Goal: Task Accomplishment & Management: Use online tool/utility

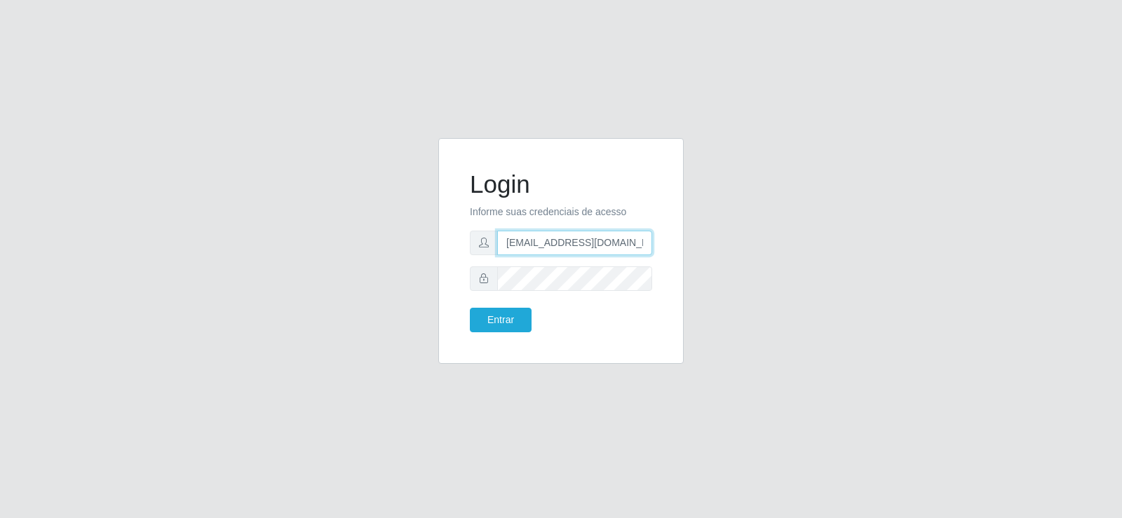
drag, startPoint x: 562, startPoint y: 237, endPoint x: 429, endPoint y: 250, distance: 133.2
click at [429, 250] on div "Login Informe suas credenciais de acesso [EMAIL_ADDRESS][DOMAIN_NAME] Entrar" at bounding box center [561, 259] width 266 height 243
drag, startPoint x: 393, startPoint y: 222, endPoint x: 369, endPoint y: 222, distance: 23.1
click at [369, 222] on div "Login Informe suas credenciais de acesso avalcante@gmail.com Entrar" at bounding box center [560, 259] width 799 height 243
drag, startPoint x: 595, startPoint y: 247, endPoint x: 440, endPoint y: 263, distance: 155.7
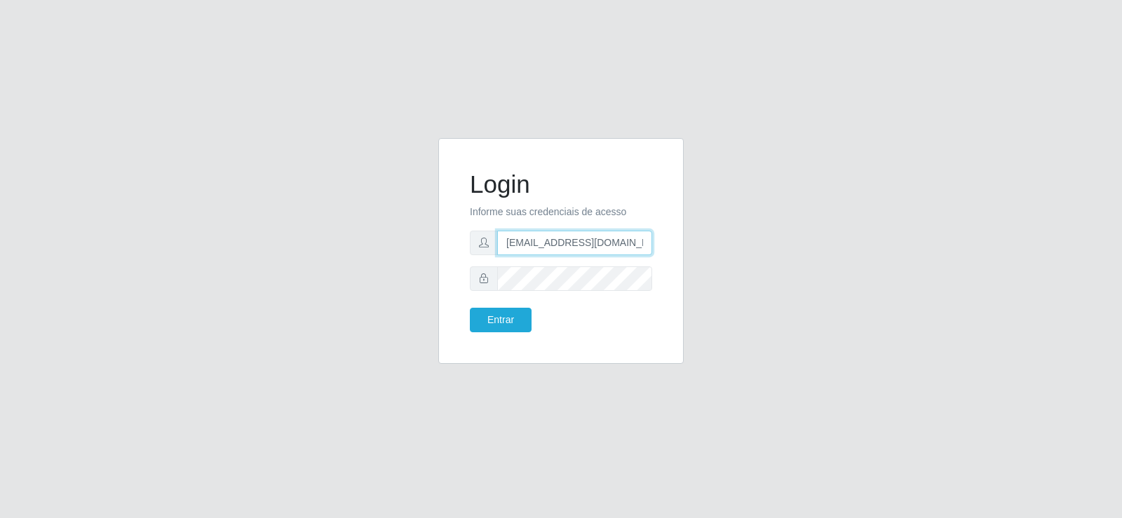
click at [440, 263] on div "Login Informe suas credenciais de acesso avalcante@gmail.com Entrar" at bounding box center [560, 251] width 245 height 226
type input "m"
drag, startPoint x: 510, startPoint y: 249, endPoint x: 342, endPoint y: 241, distance: 168.4
click at [342, 241] on div "Login Informe suas credenciais de acesso m Entrar" at bounding box center [560, 259] width 799 height 243
type input "[EMAIL_ADDRESS][DOMAIN_NAME]"
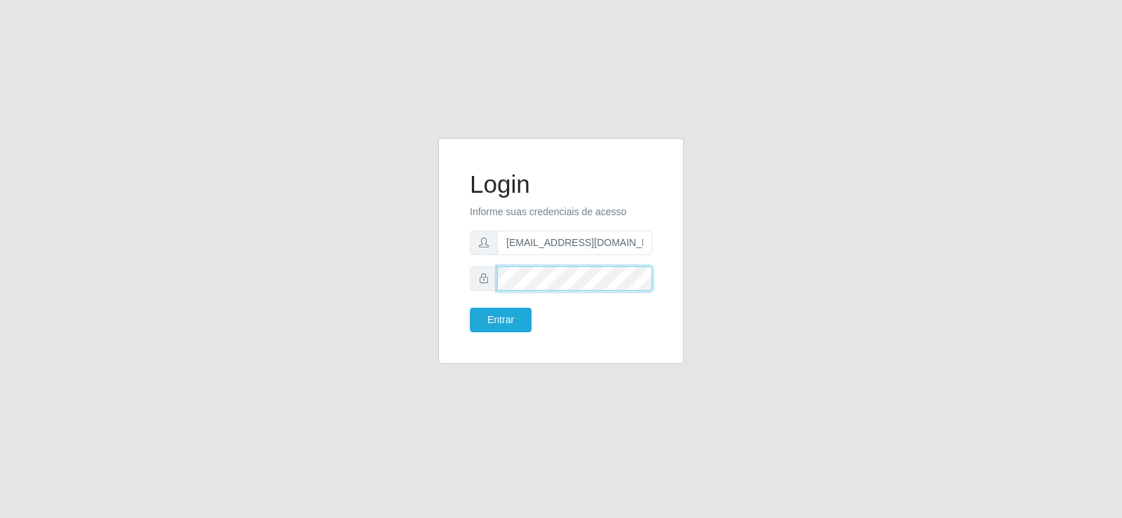
click at [412, 280] on div "Login Informe suas credenciais de acesso [EMAIL_ADDRESS][DOMAIN_NAME] Entrar" at bounding box center [560, 259] width 799 height 243
click at [527, 322] on button "Entrar" at bounding box center [501, 320] width 62 height 25
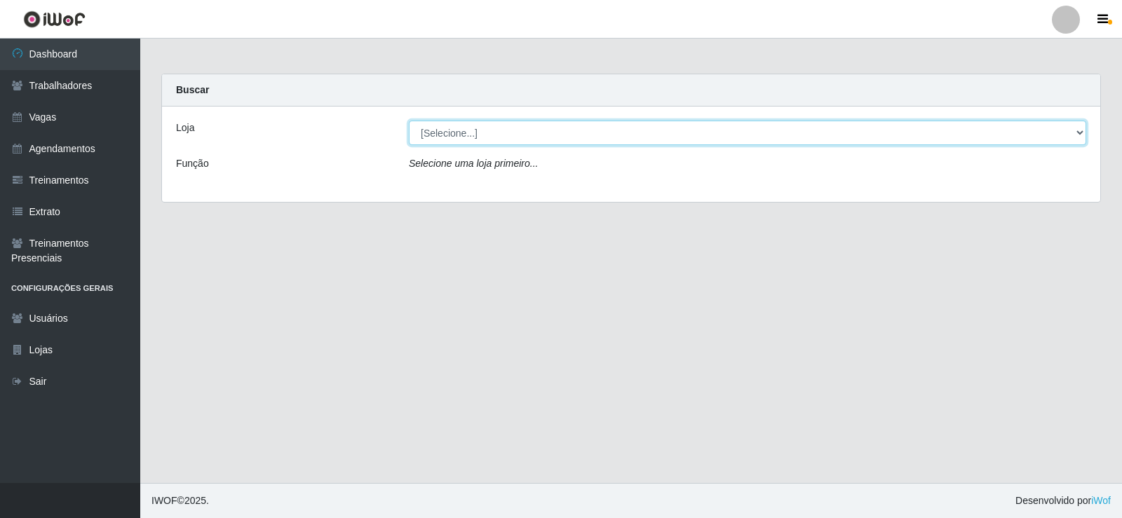
drag, startPoint x: 506, startPoint y: 131, endPoint x: 503, endPoint y: 141, distance: 10.2
click at [506, 131] on select "[Selecione...] Supermercado Tadeu - [GEOGRAPHIC_DATA]" at bounding box center [747, 133] width 677 height 25
select select "195"
click at [409, 121] on select "[Selecione...] Supermercado Tadeu - [GEOGRAPHIC_DATA]" at bounding box center [747, 133] width 677 height 25
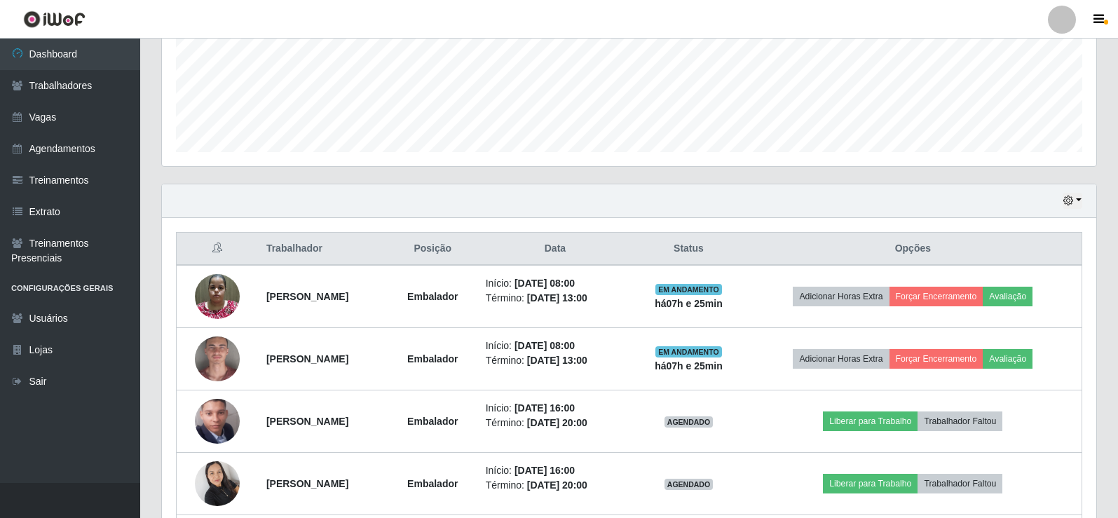
scroll to position [475, 0]
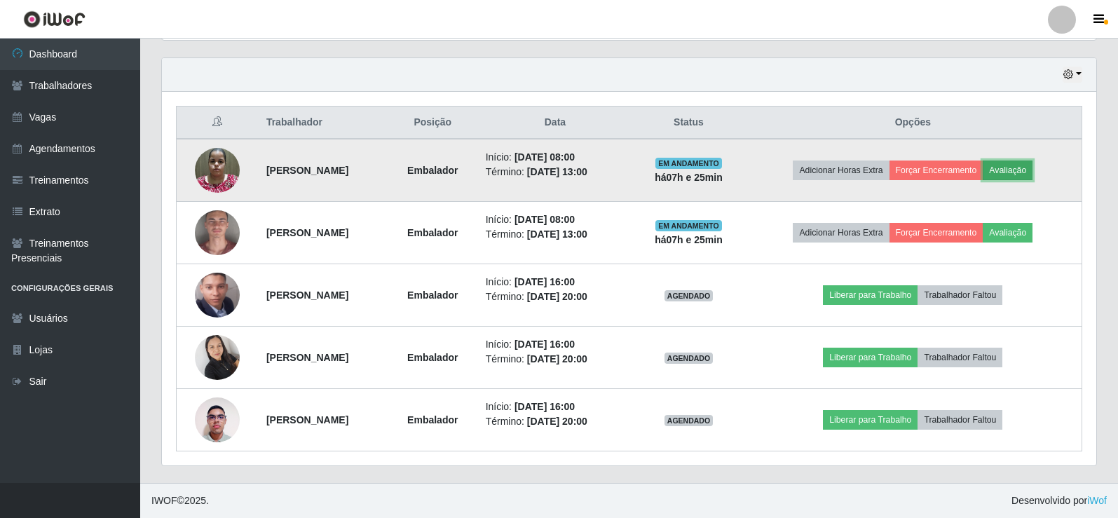
click at [1033, 174] on button "Avaliação" at bounding box center [1008, 171] width 50 height 20
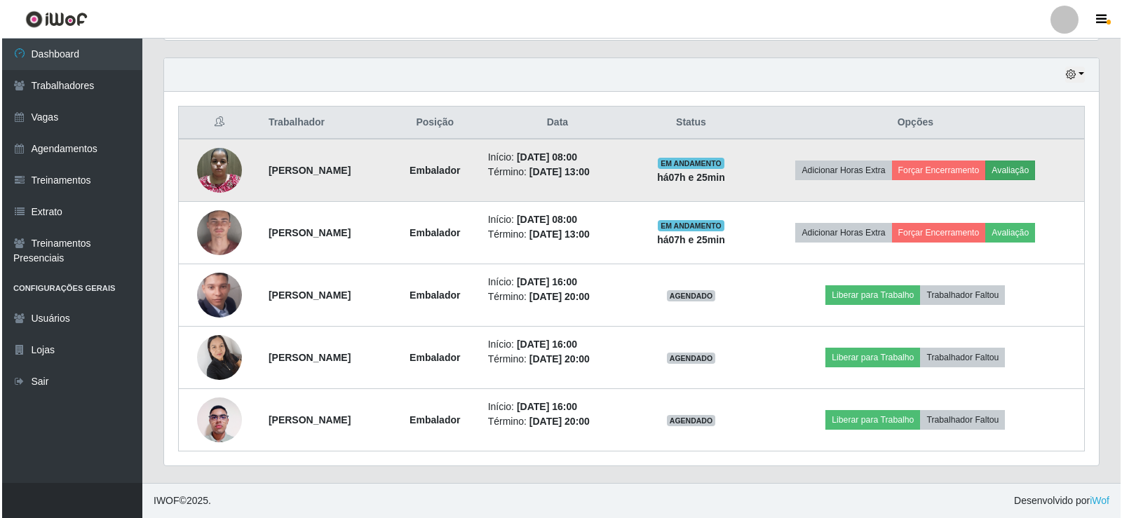
scroll to position [291, 928]
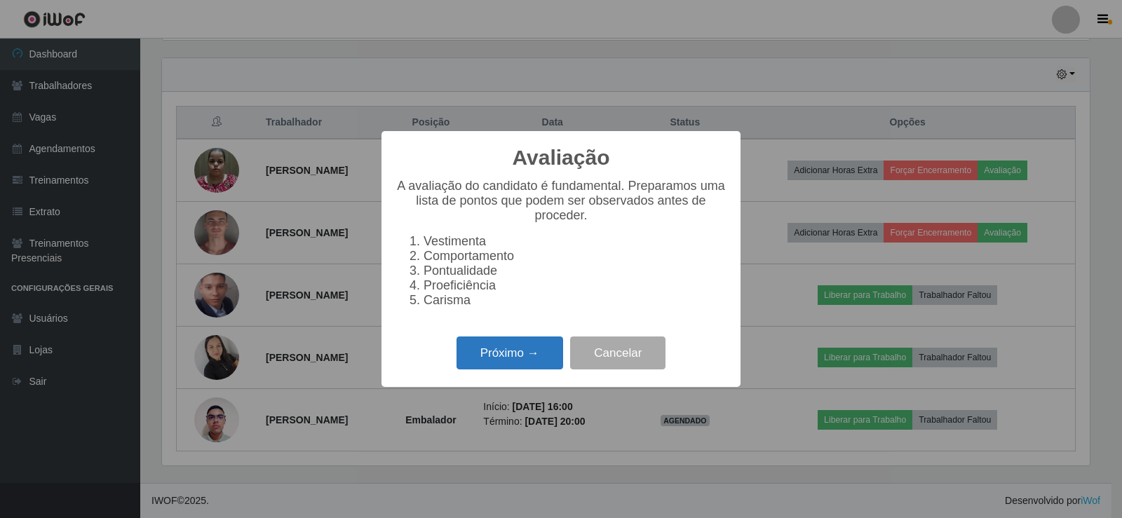
click at [534, 358] on button "Próximo →" at bounding box center [509, 353] width 107 height 33
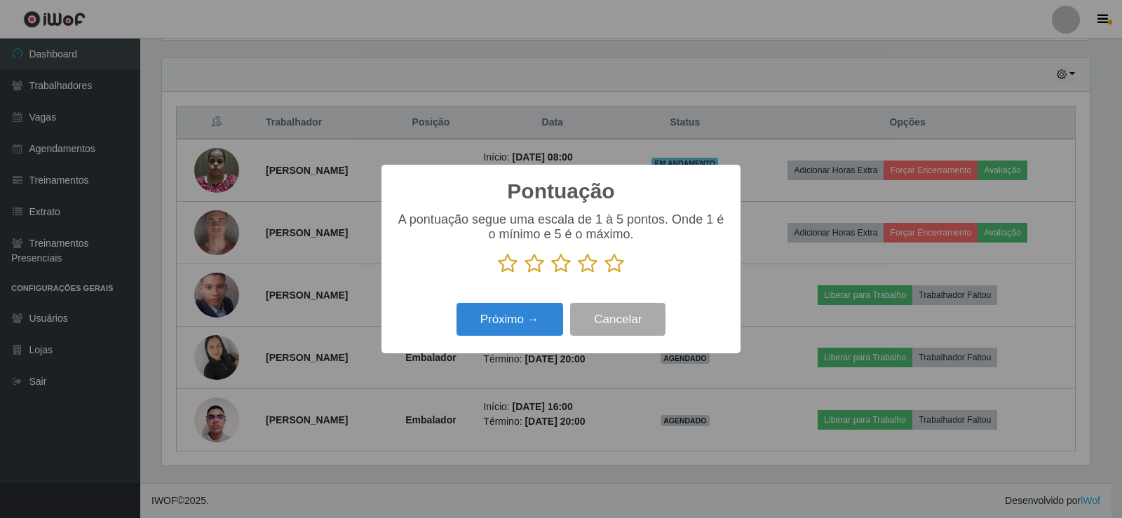
scroll to position [700785, 700149]
click at [612, 268] on icon at bounding box center [614, 263] width 20 height 21
click at [604, 274] on input "radio" at bounding box center [604, 274] width 0 height 0
click at [537, 317] on button "Próximo →" at bounding box center [509, 319] width 107 height 33
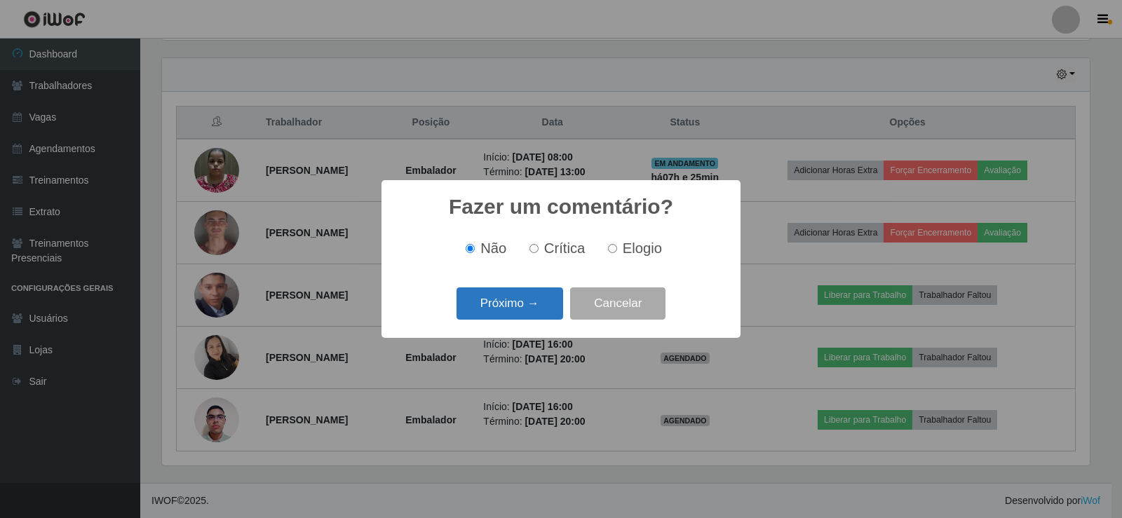
click at [545, 299] on button "Próximo →" at bounding box center [509, 303] width 107 height 33
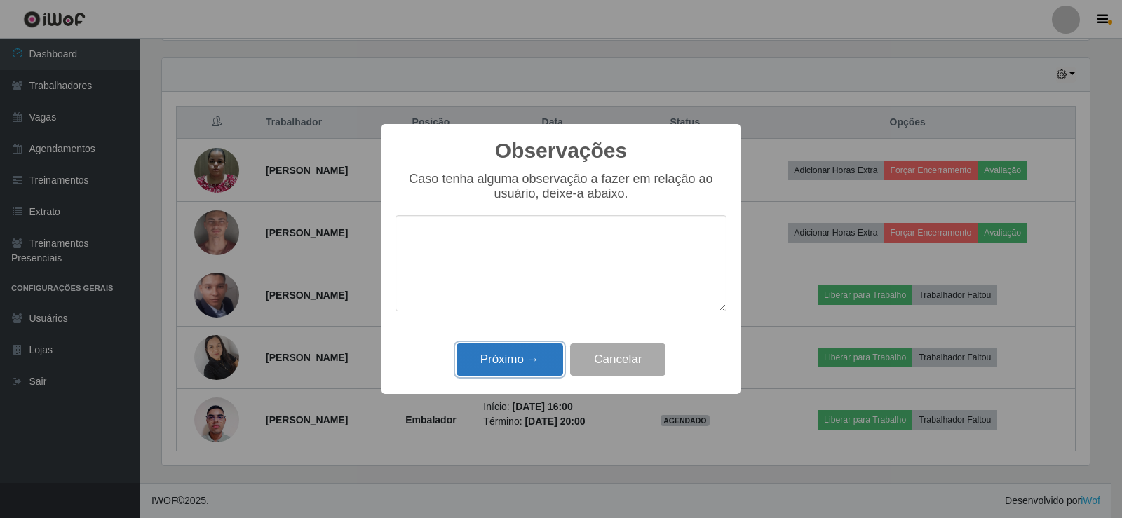
drag, startPoint x: 522, startPoint y: 358, endPoint x: 803, endPoint y: 250, distance: 301.2
click at [525, 357] on button "Próximo →" at bounding box center [509, 360] width 107 height 33
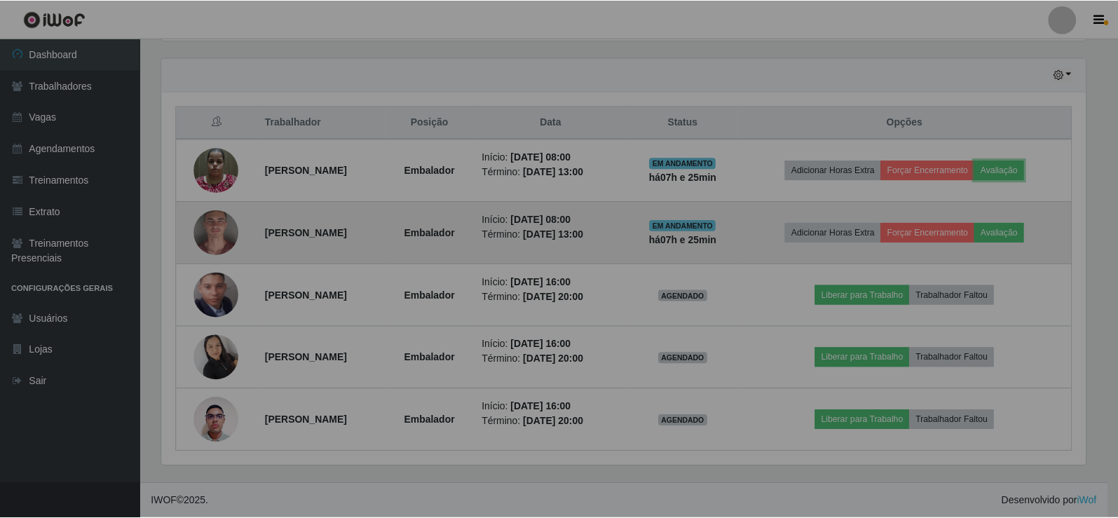
scroll to position [291, 935]
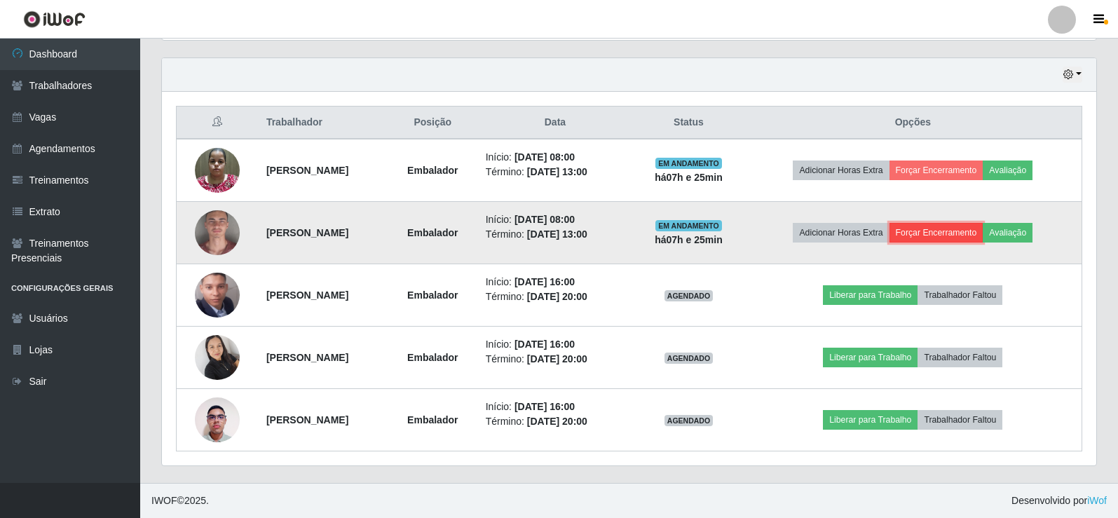
click at [949, 231] on button "Forçar Encerramento" at bounding box center [937, 233] width 94 height 20
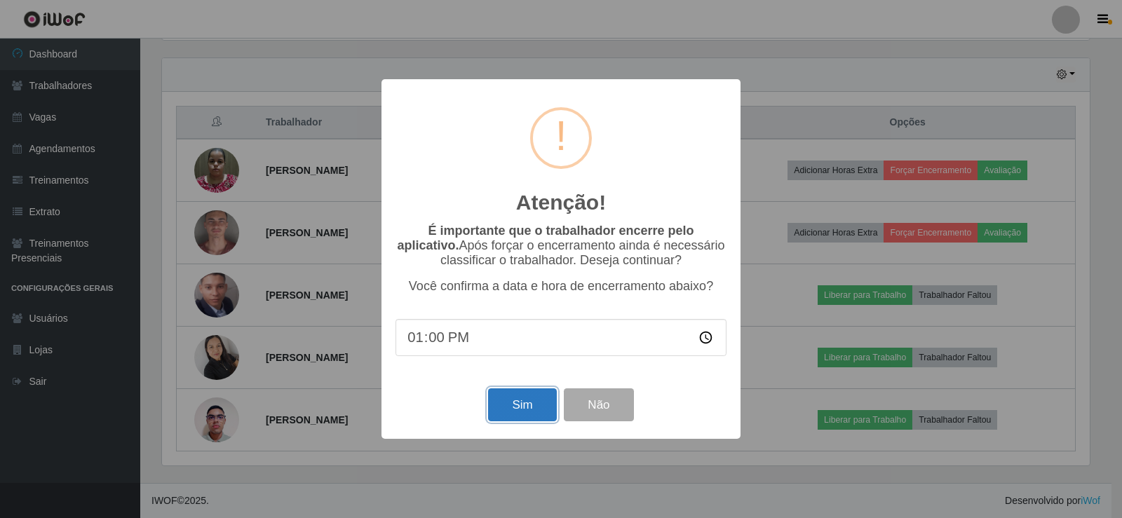
click at [537, 407] on button "Sim" at bounding box center [522, 404] width 68 height 33
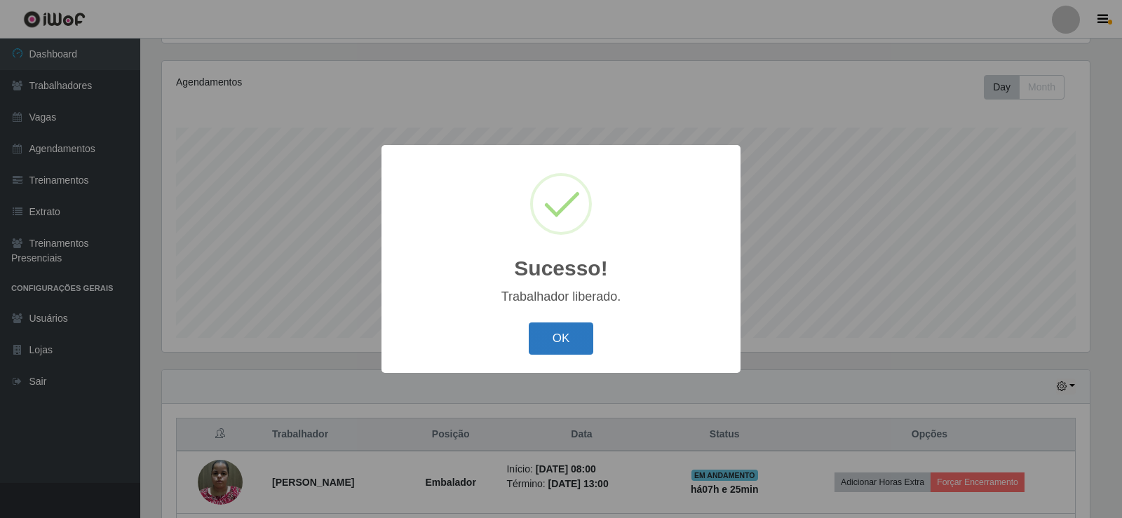
click at [573, 337] on button "OK" at bounding box center [561, 338] width 65 height 33
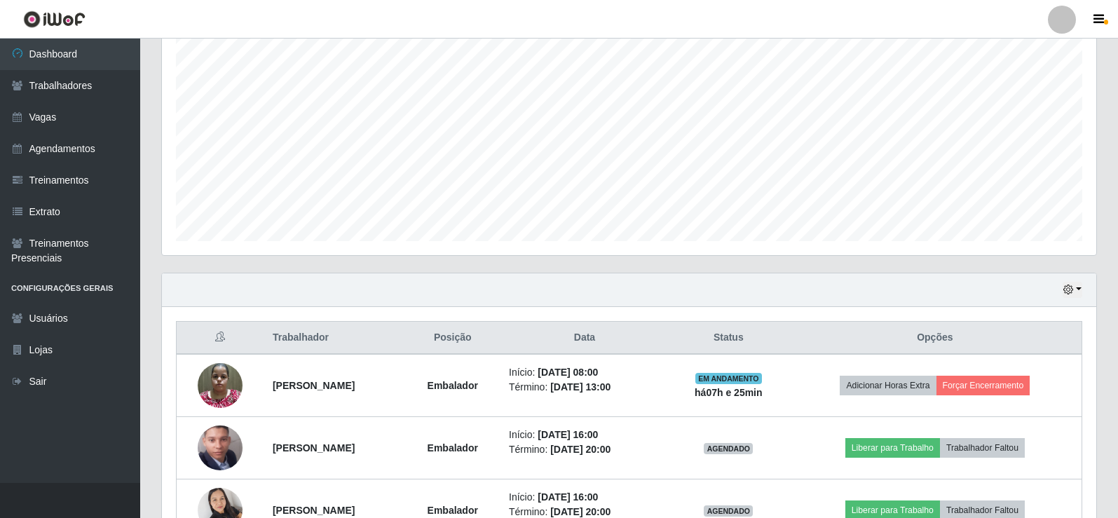
scroll to position [413, 0]
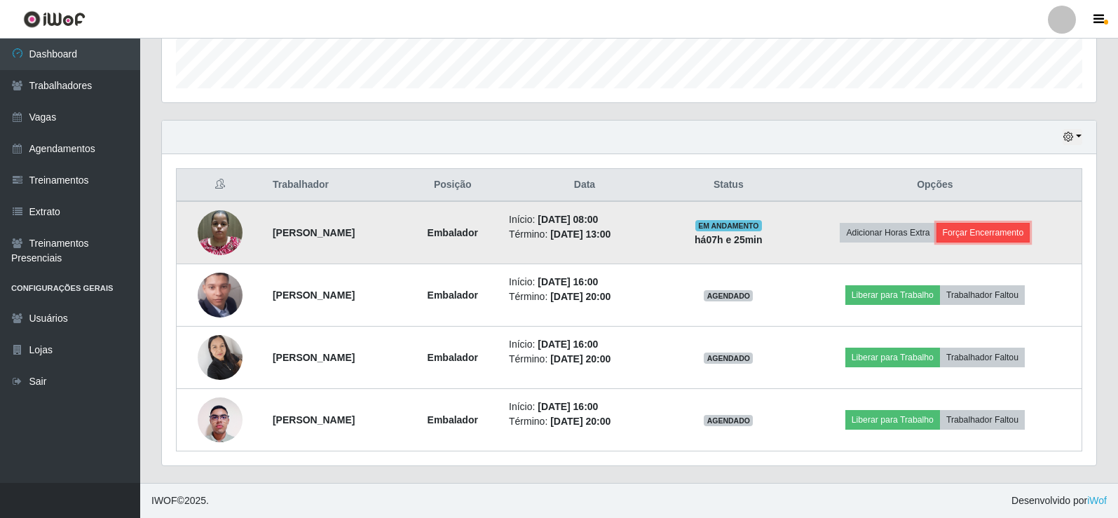
click at [988, 235] on button "Forçar Encerramento" at bounding box center [984, 233] width 94 height 20
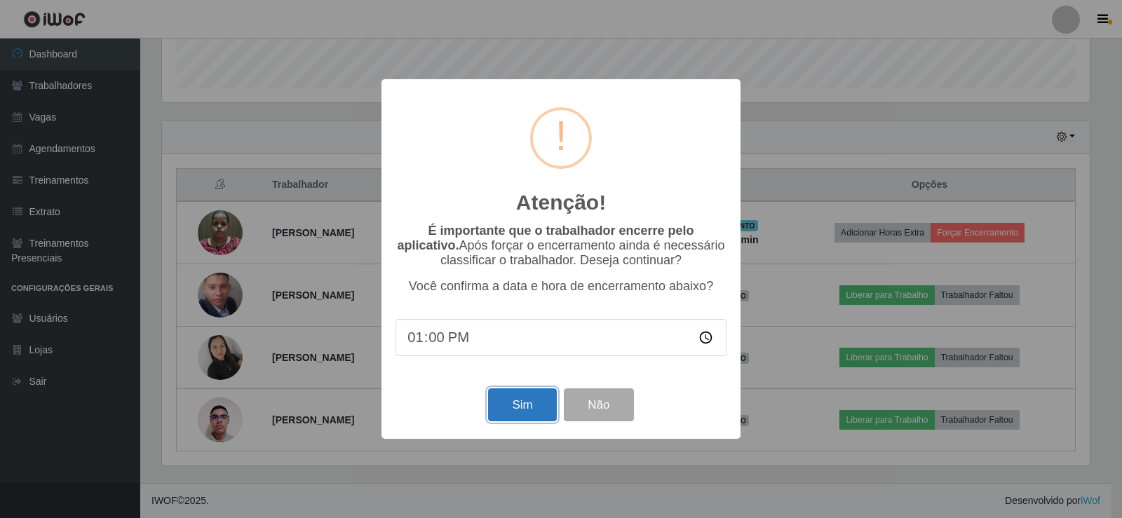
click at [512, 401] on button "Sim" at bounding box center [522, 404] width 68 height 33
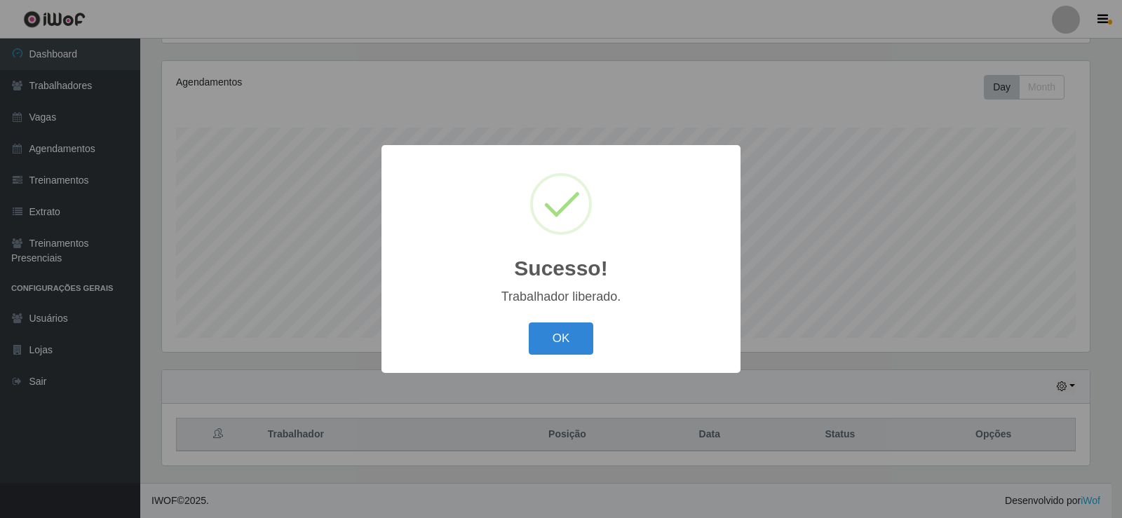
click at [555, 344] on button "OK" at bounding box center [561, 338] width 65 height 33
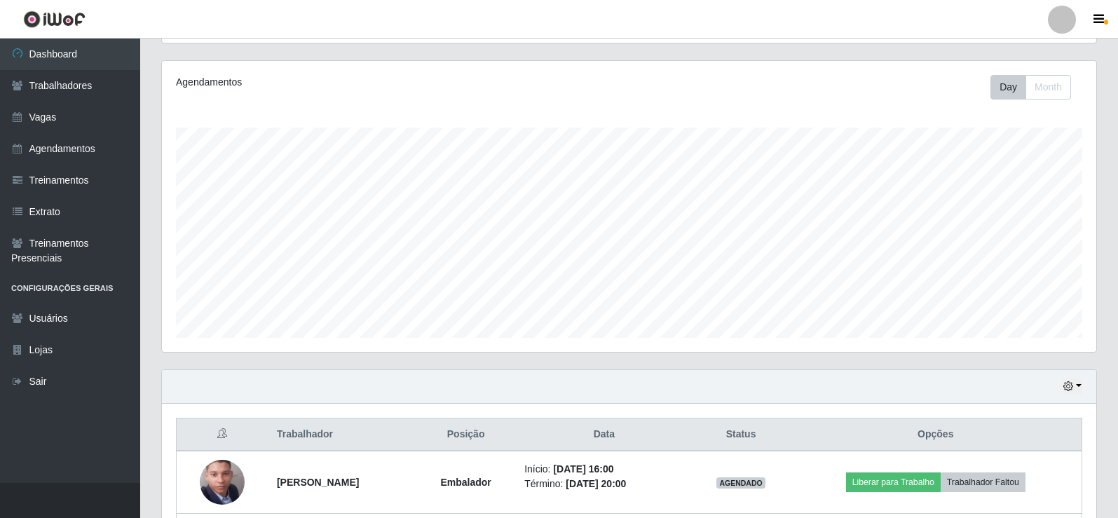
scroll to position [351, 0]
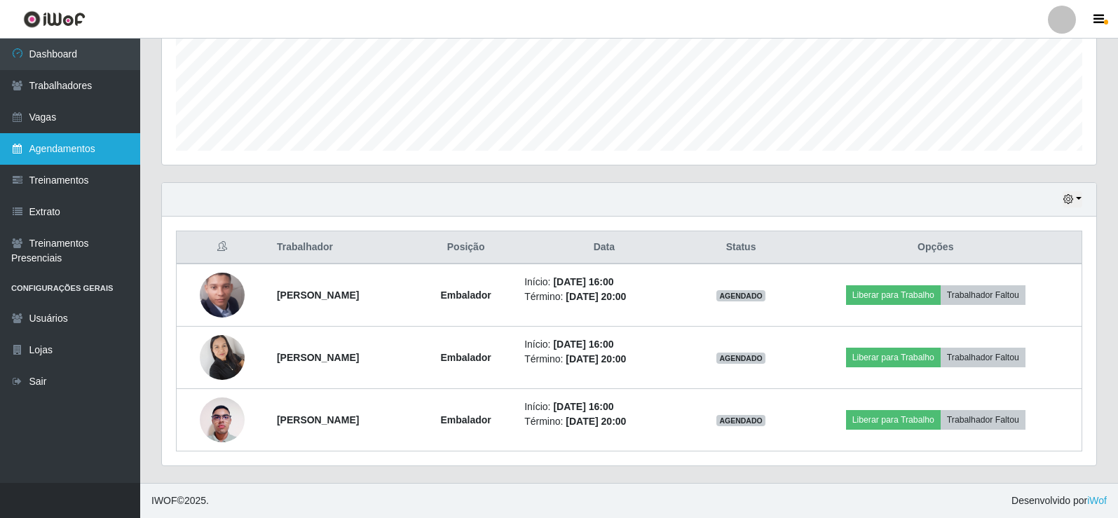
click at [79, 151] on link "Agendamentos" at bounding box center [70, 149] width 140 height 32
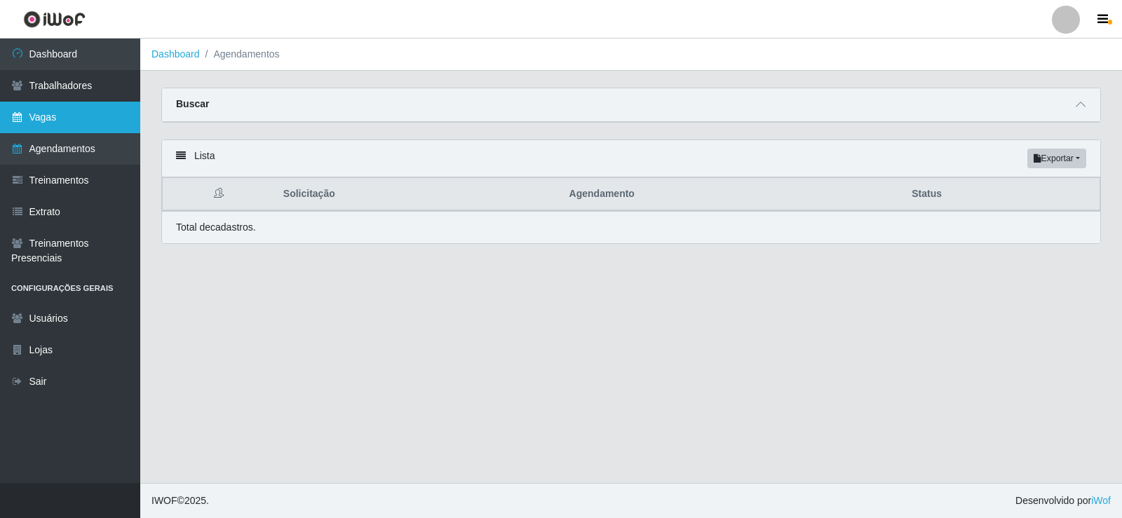
click at [39, 118] on link "Vagas" at bounding box center [70, 118] width 140 height 32
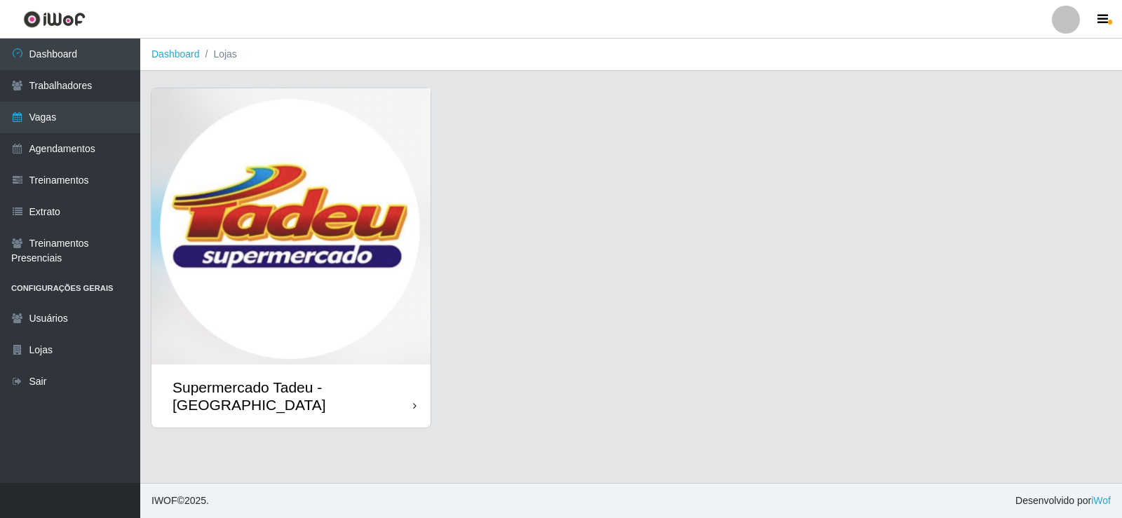
click at [344, 220] on img at bounding box center [290, 226] width 279 height 276
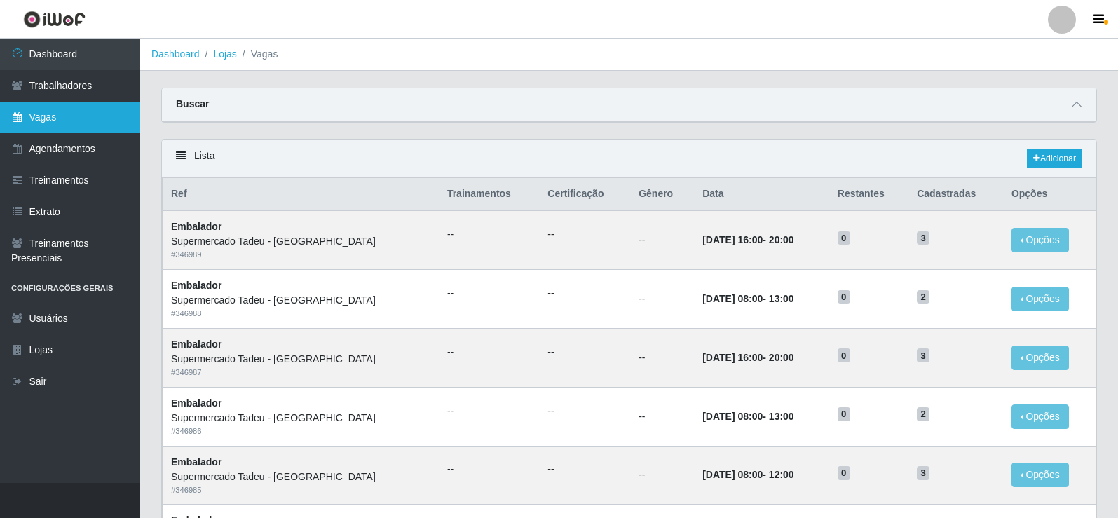
click at [93, 118] on link "Vagas" at bounding box center [70, 118] width 140 height 32
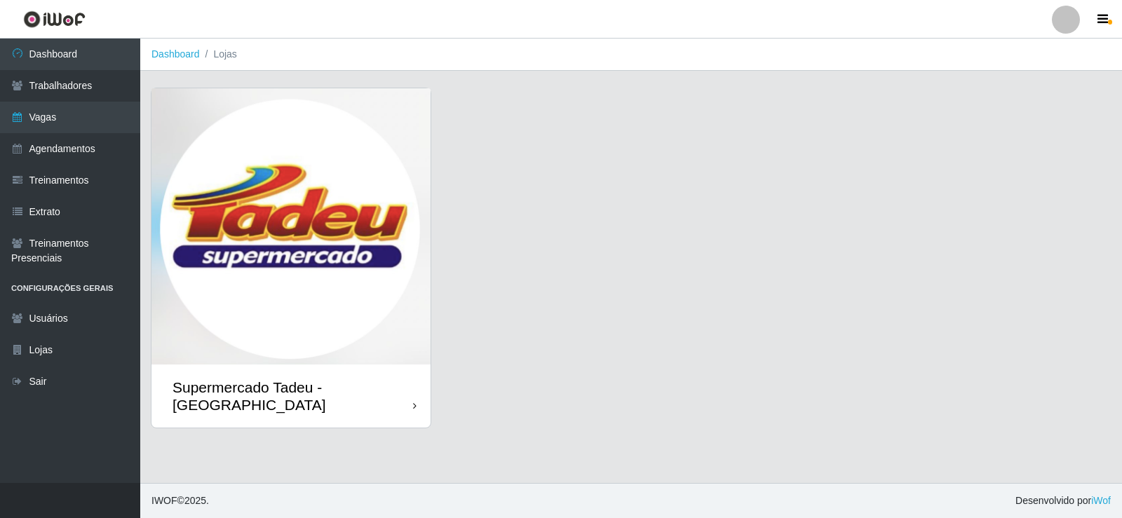
click at [286, 215] on img at bounding box center [290, 226] width 279 height 276
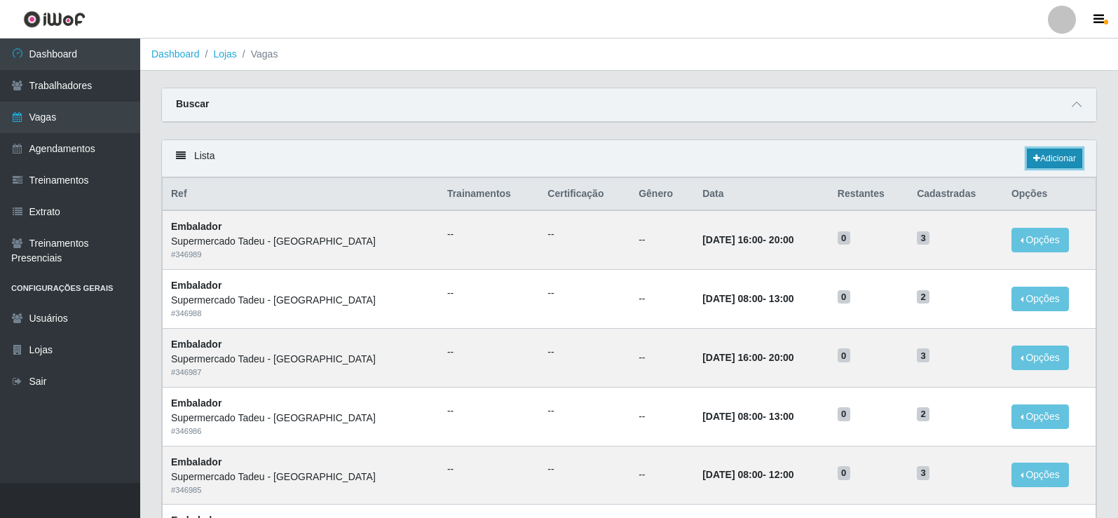
click at [1039, 150] on link "Adicionar" at bounding box center [1054, 159] width 55 height 20
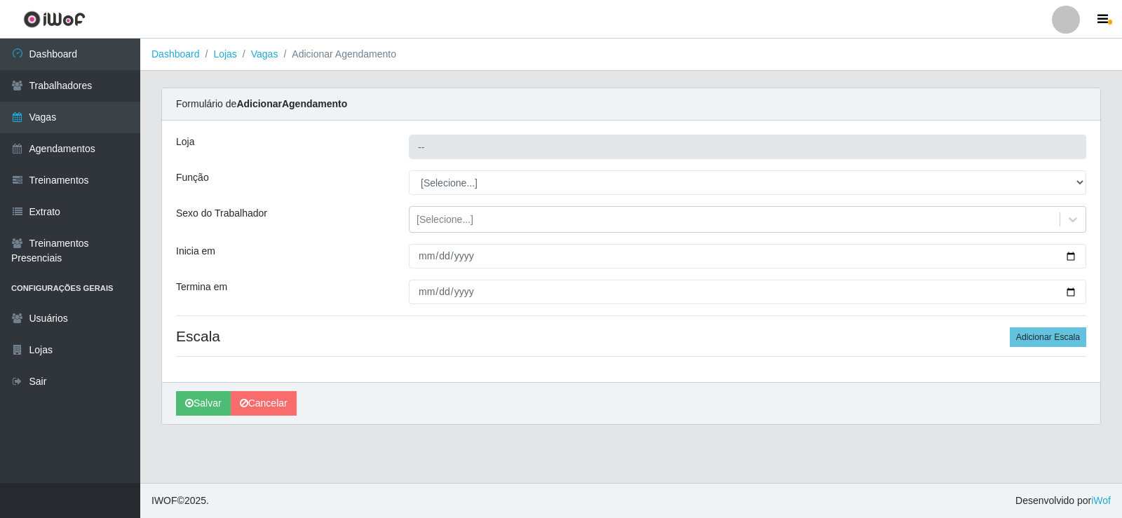
type input "Supermercado Tadeu - [GEOGRAPHIC_DATA]"
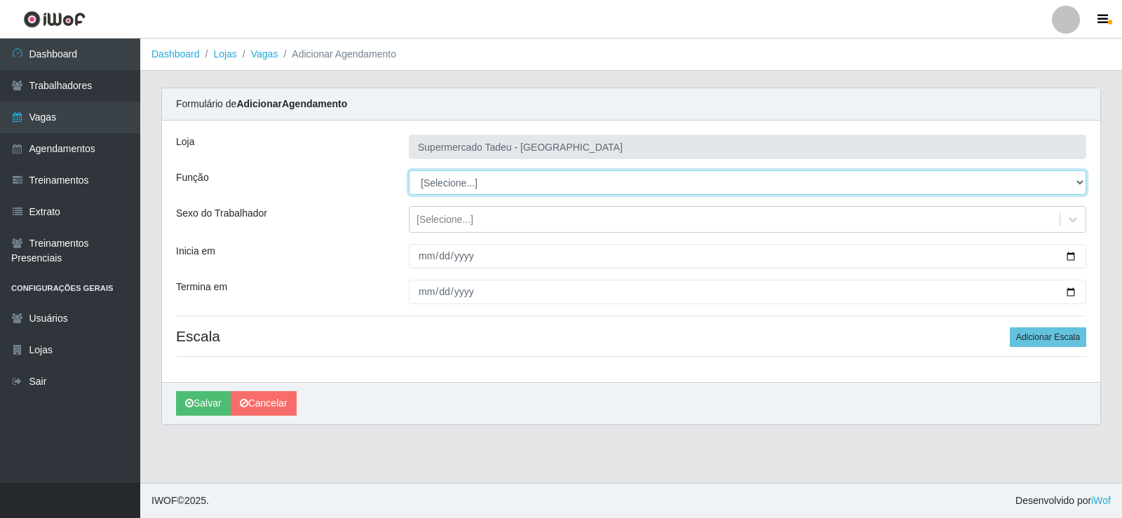
click at [473, 179] on select "[Selecione...] ASG ASG + ASG ++ Auxiliar de Estacionamento Auxiliar de Estacion…" at bounding box center [747, 182] width 677 height 25
select select "1"
click at [409, 170] on select "[Selecione...] ASG ASG + ASG ++ Auxiliar de Estacionamento Auxiliar de Estacion…" at bounding box center [747, 182] width 677 height 25
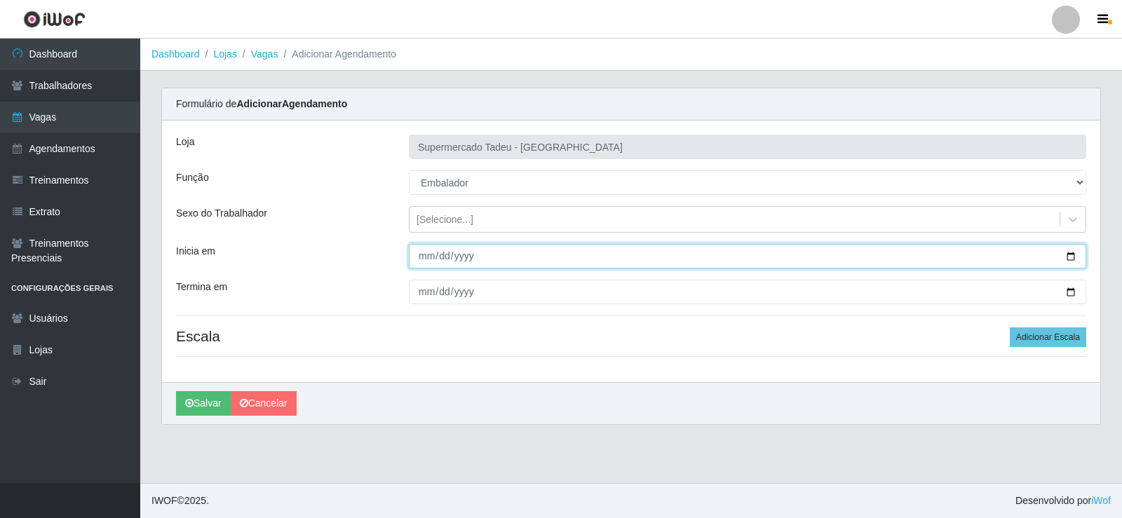
click at [429, 254] on input "Inicia em" at bounding box center [747, 256] width 677 height 25
type input "2025-09-27"
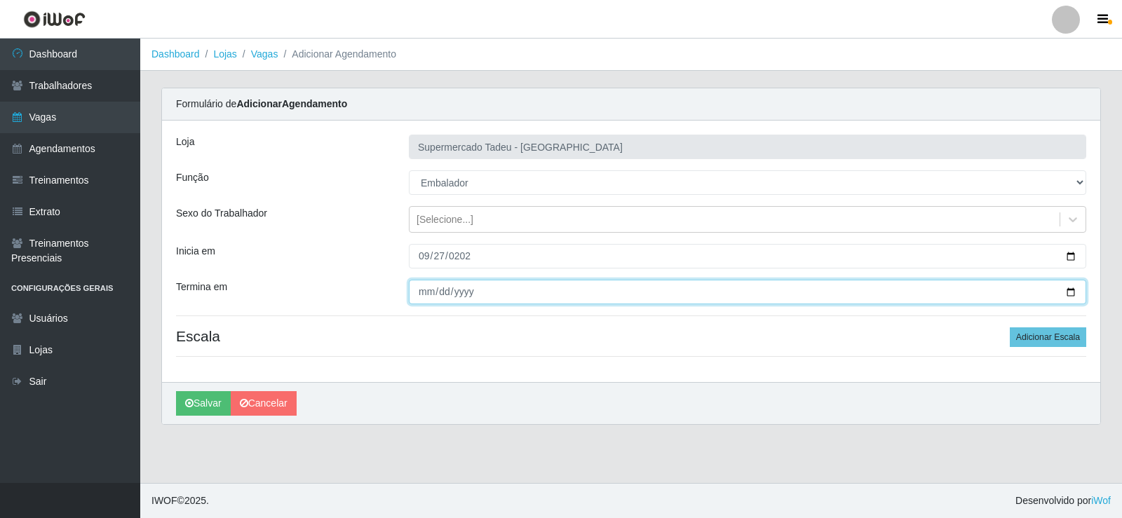
click at [424, 293] on input "Termina em" at bounding box center [747, 292] width 677 height 25
type input "2025-09-27"
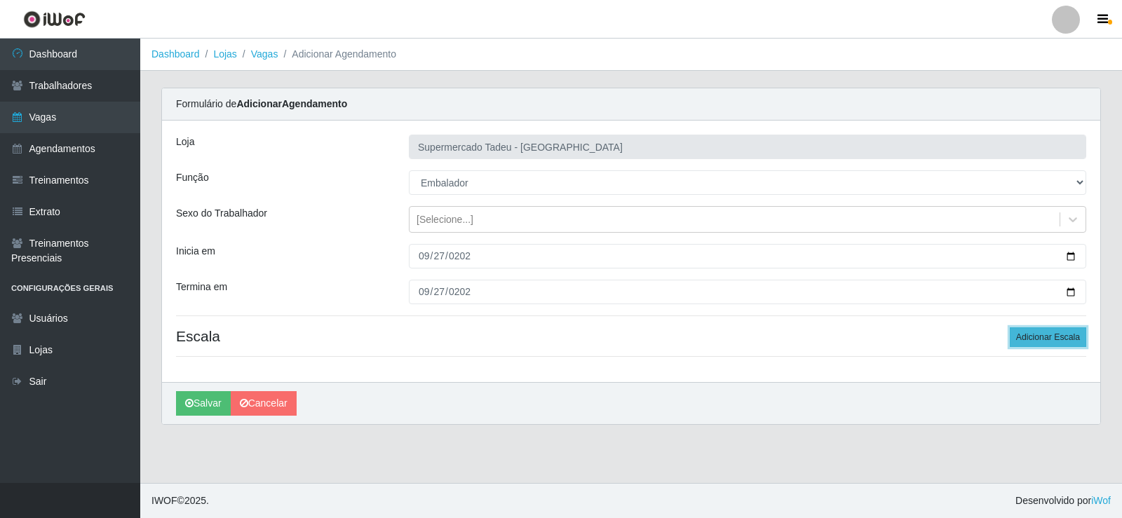
click at [1064, 334] on button "Adicionar Escala" at bounding box center [1048, 337] width 76 height 20
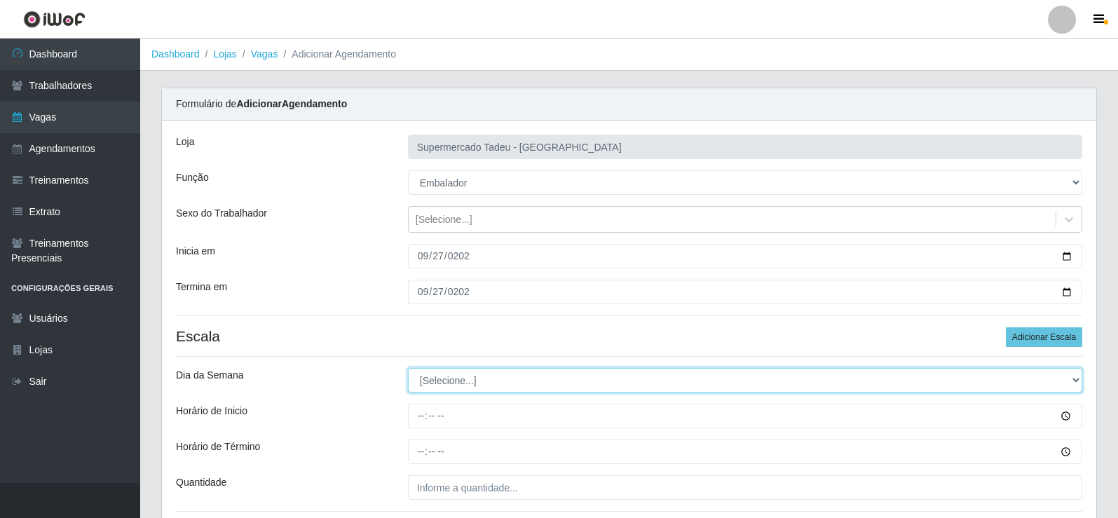
click at [430, 382] on select "[Selecione...] Segunda Terça Quarta Quinta Sexta Sábado Domingo" at bounding box center [745, 380] width 674 height 25
select select "6"
click at [408, 368] on select "[Selecione...] Segunda Terça Quarta Quinta Sexta Sábado Domingo" at bounding box center [745, 380] width 674 height 25
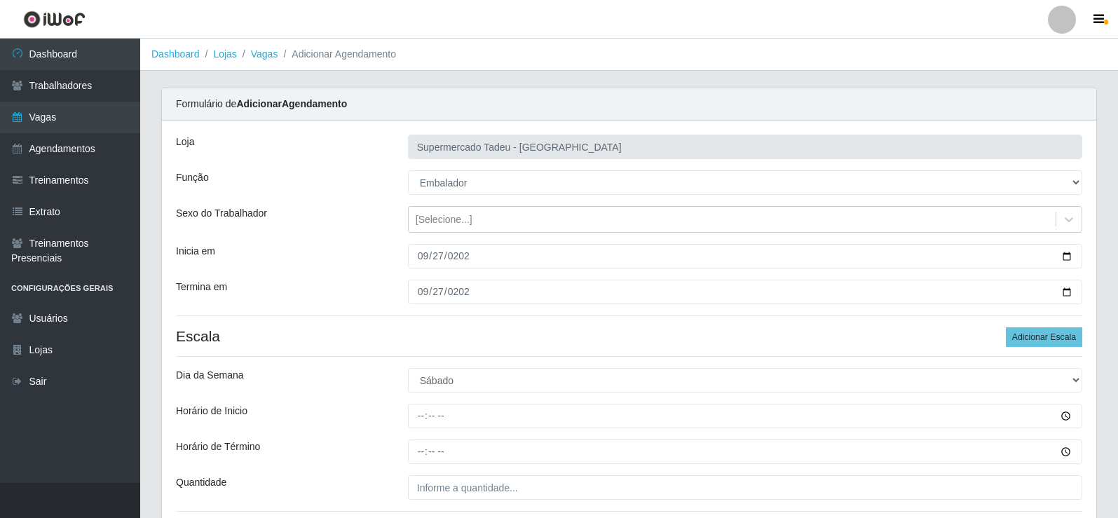
click at [779, 22] on header "Perfil Alterar Senha Sair" at bounding box center [559, 19] width 1118 height 39
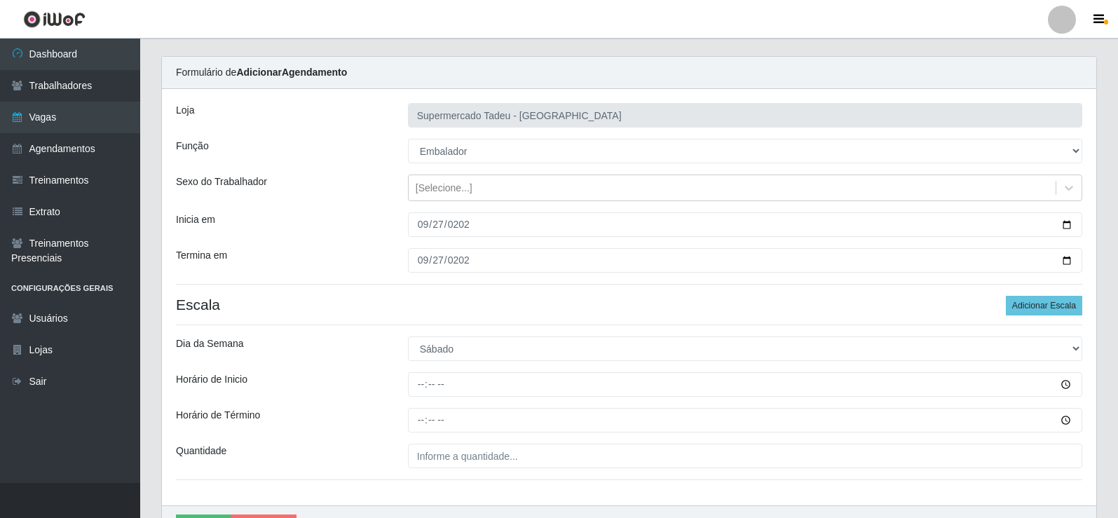
scroll to position [70, 0]
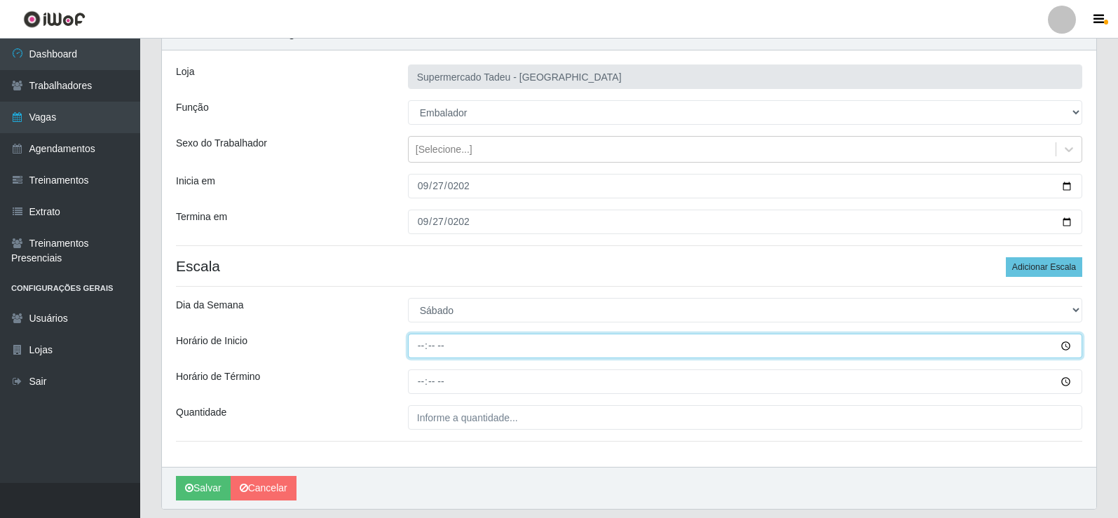
click at [419, 343] on input "Horário de Inicio" at bounding box center [745, 346] width 674 height 25
type input "07:00"
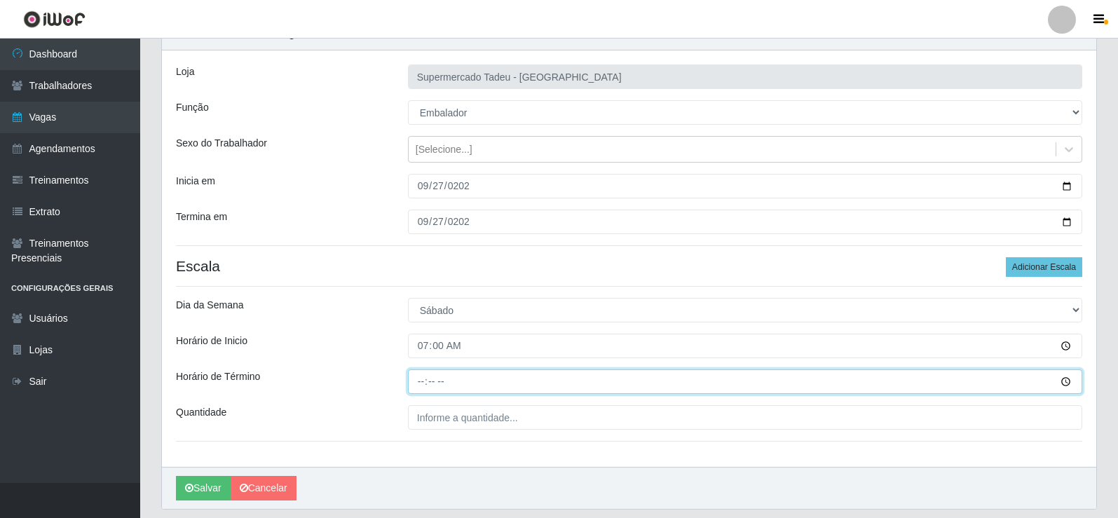
click at [422, 375] on input "Horário de Término" at bounding box center [745, 381] width 674 height 25
type input "12:00"
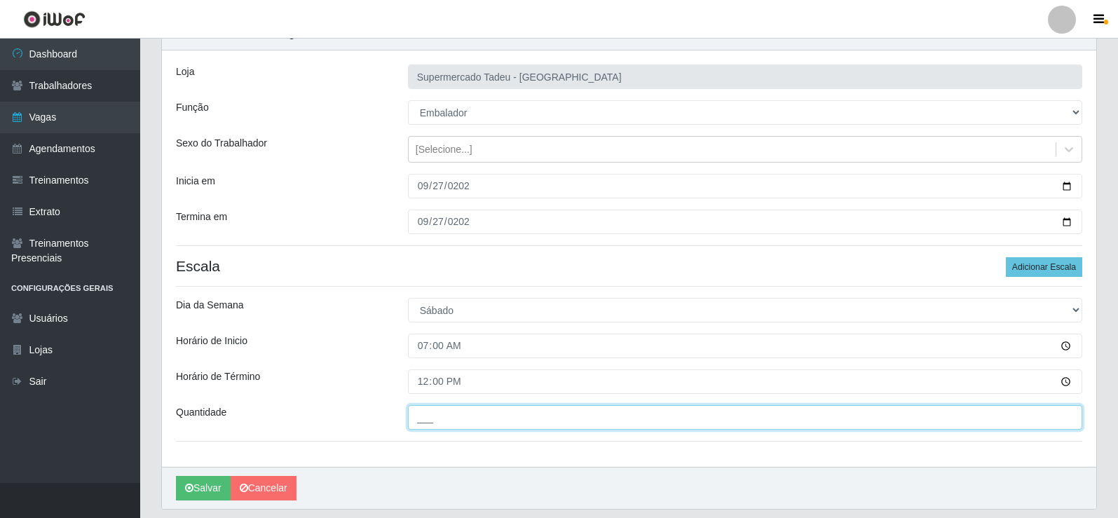
click at [489, 424] on input "___" at bounding box center [745, 417] width 674 height 25
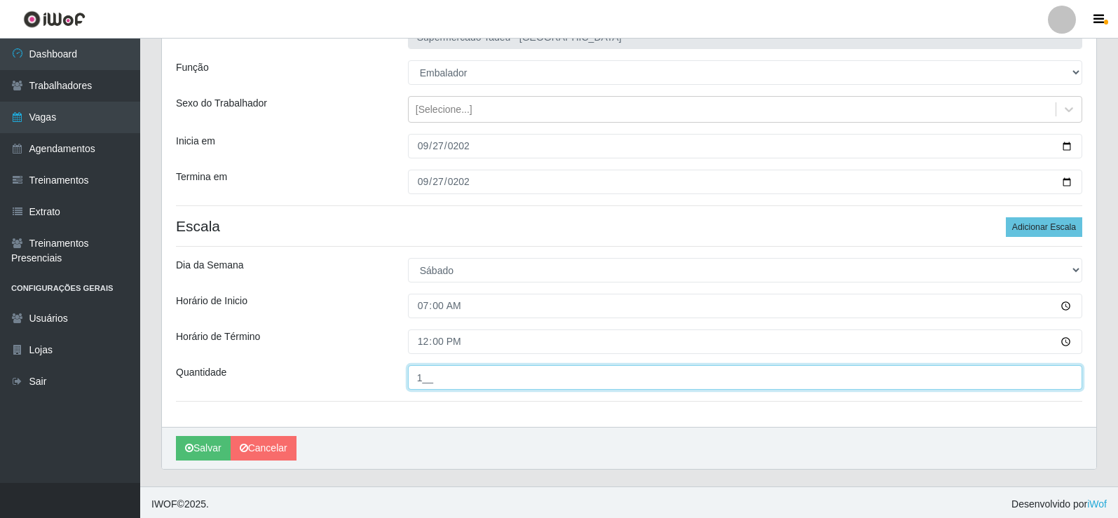
scroll to position [114, 0]
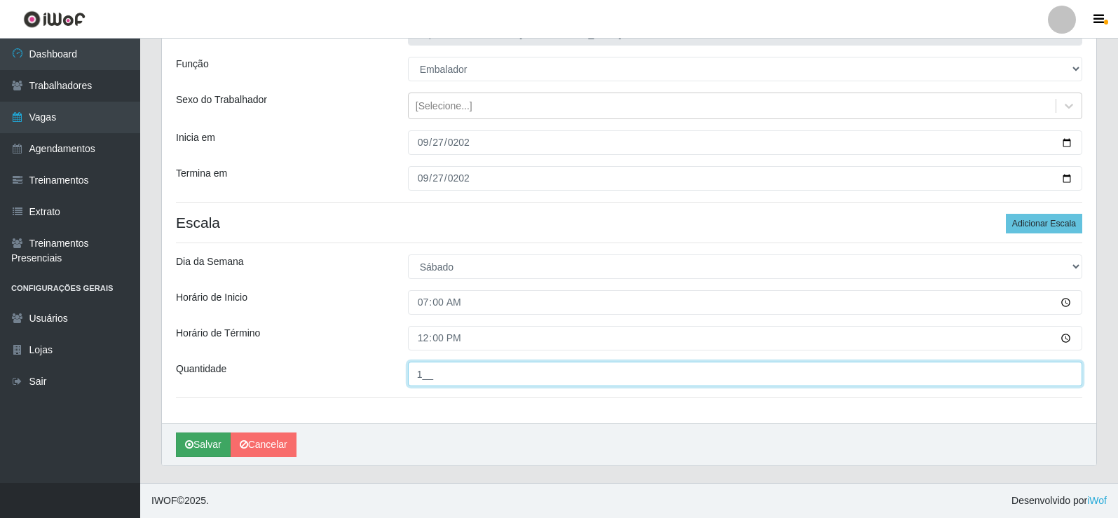
type input "1__"
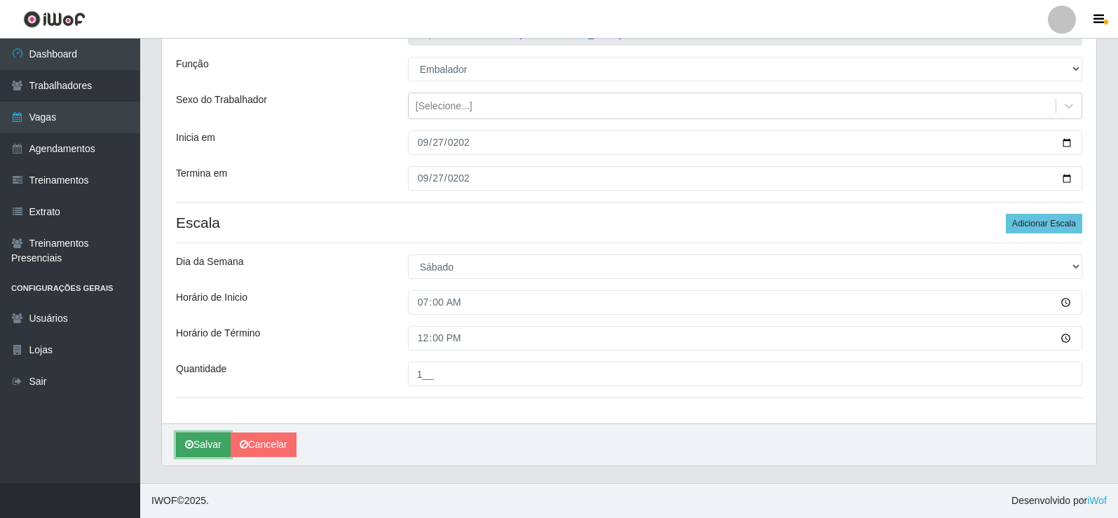
click at [190, 451] on button "Salvar" at bounding box center [203, 445] width 55 height 25
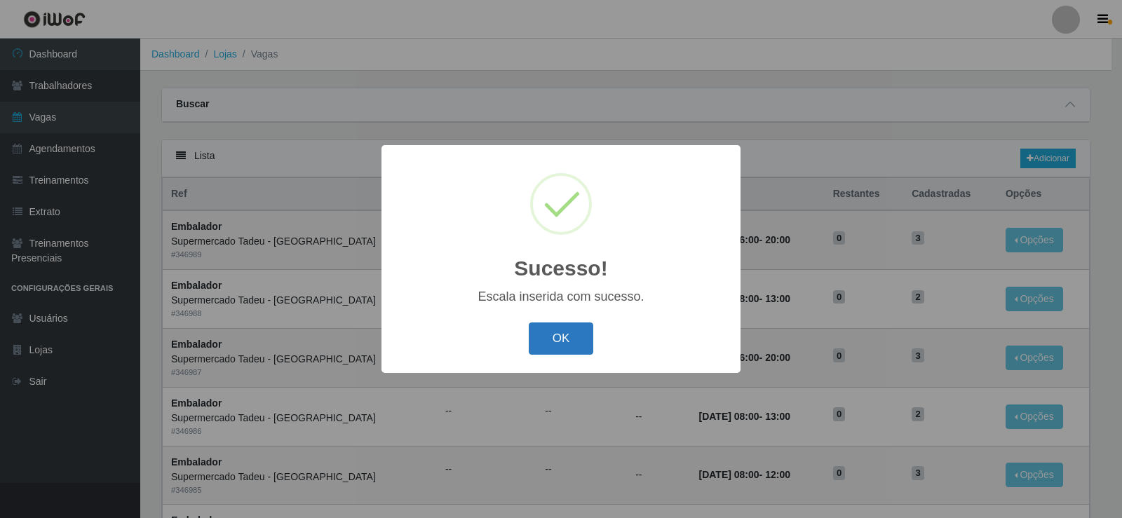
click at [548, 340] on button "OK" at bounding box center [561, 338] width 65 height 33
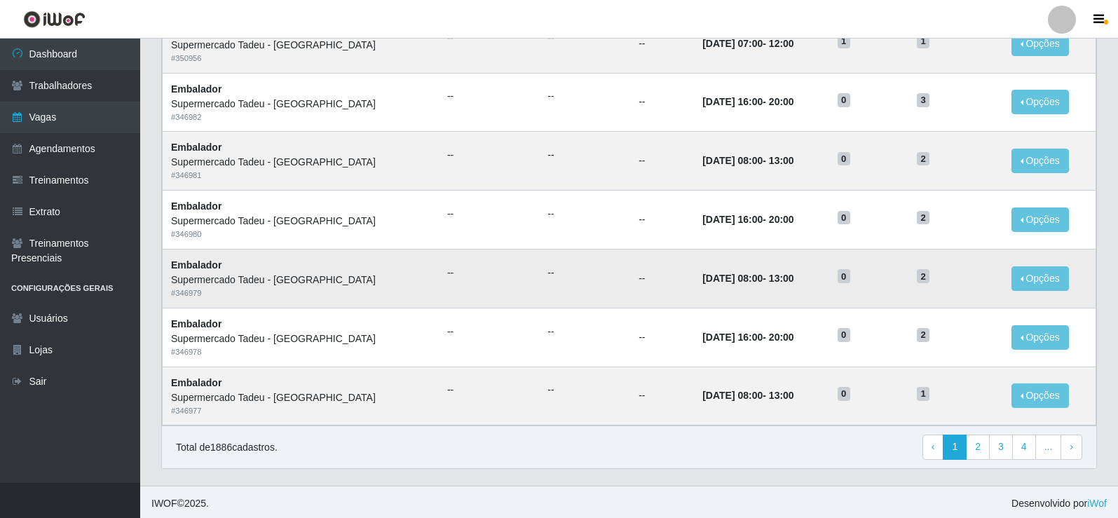
scroll to position [670, 0]
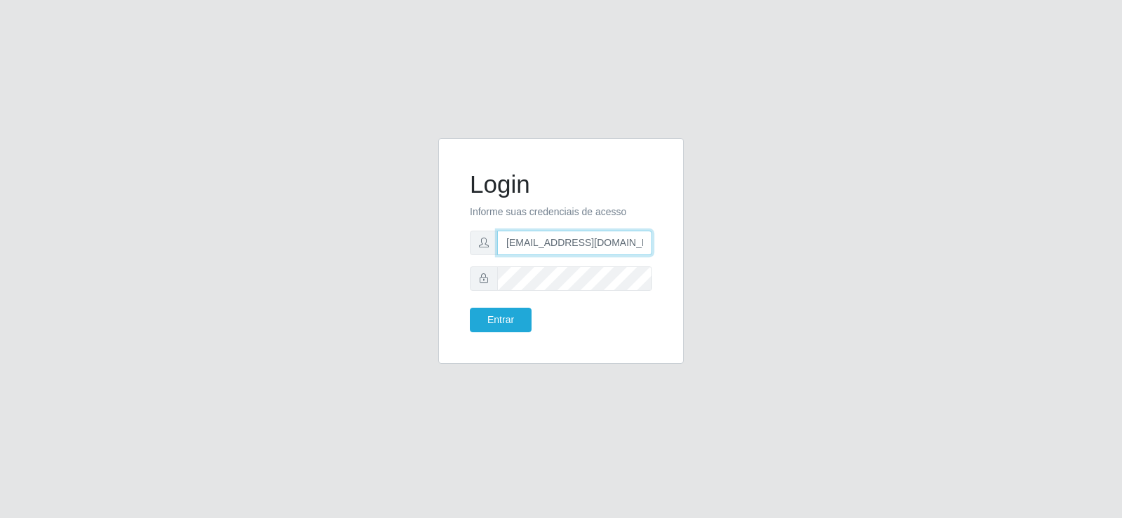
drag, startPoint x: 632, startPoint y: 243, endPoint x: 357, endPoint y: 257, distance: 275.1
click at [357, 257] on div "Login Informe suas credenciais de acesso [EMAIL_ADDRESS][DOMAIN_NAME] Entrar" at bounding box center [560, 259] width 799 height 243
type input "[DOMAIN_NAME]"
drag, startPoint x: 545, startPoint y: 243, endPoint x: 439, endPoint y: 238, distance: 106.7
click at [440, 238] on div "Login Informe suas credenciais de acesso [DOMAIN_NAME] Entrar" at bounding box center [560, 251] width 245 height 226
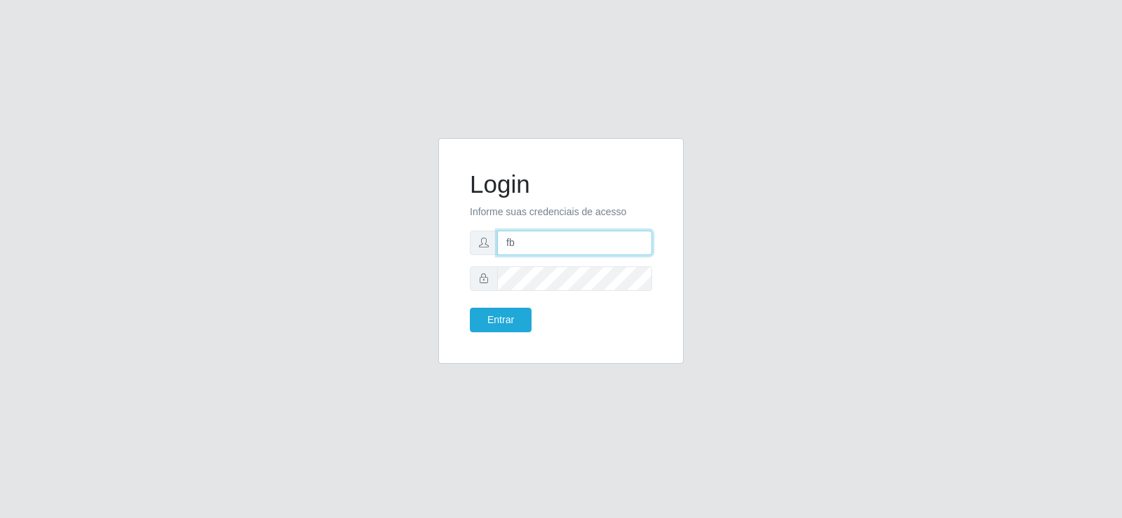
type input "[EMAIL_ADDRESS][DOMAIN_NAME]"
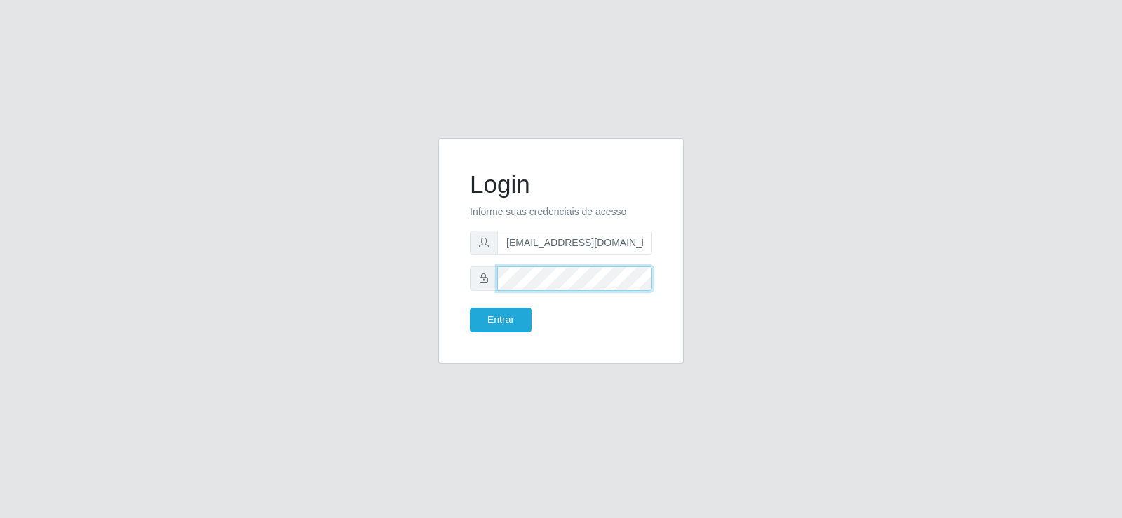
click at [416, 286] on div "Login Informe suas credenciais de acesso [EMAIL_ADDRESS][DOMAIN_NAME] Entrar" at bounding box center [560, 259] width 799 height 243
click at [496, 330] on button "Entrar" at bounding box center [501, 320] width 62 height 25
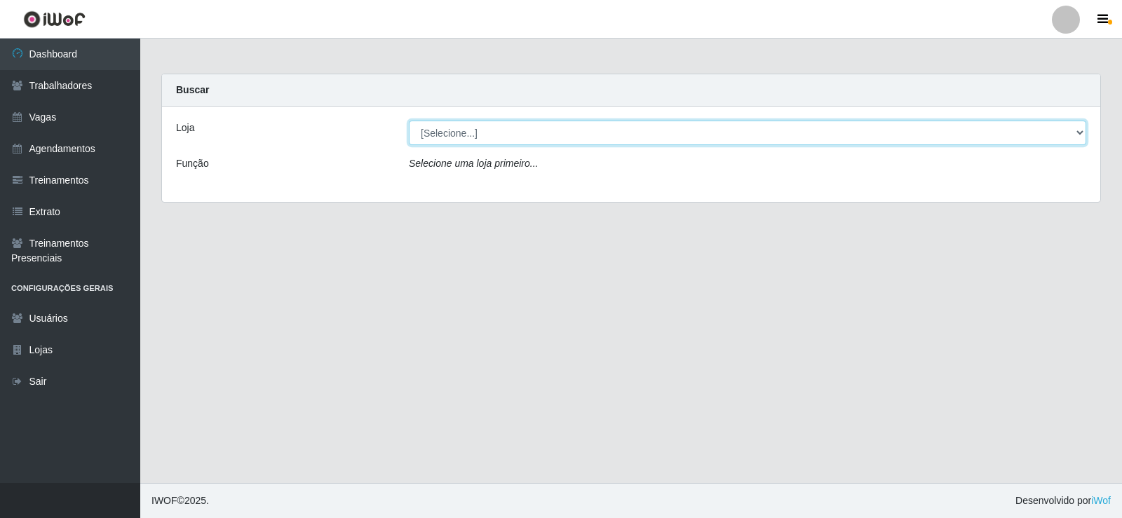
click at [531, 130] on select "[Selecione...] Supermercado Tadeu - [GEOGRAPHIC_DATA]" at bounding box center [747, 133] width 677 height 25
select select "195"
click at [409, 121] on select "[Selecione...] Supermercado Tadeu - [GEOGRAPHIC_DATA]" at bounding box center [747, 133] width 677 height 25
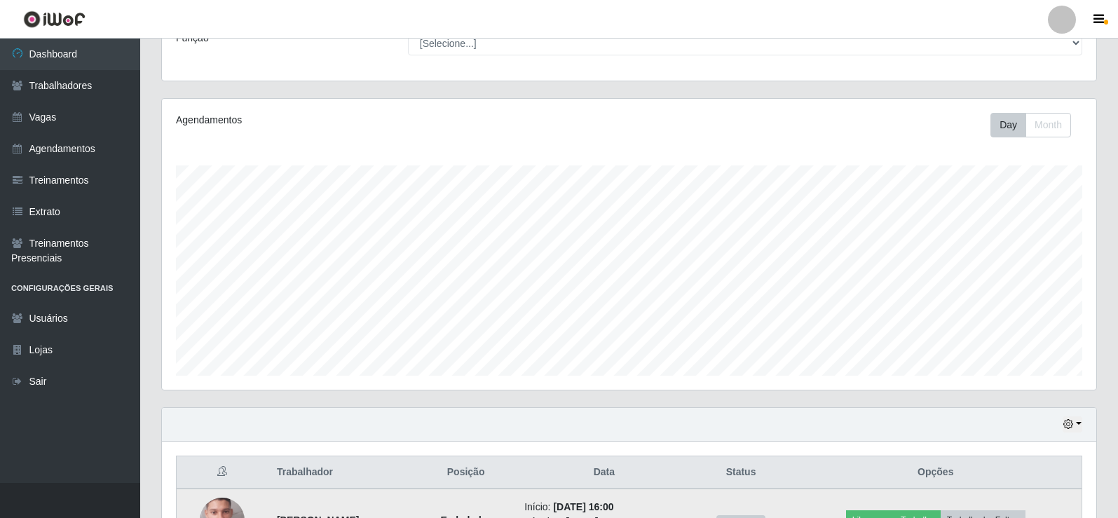
scroll to position [351, 0]
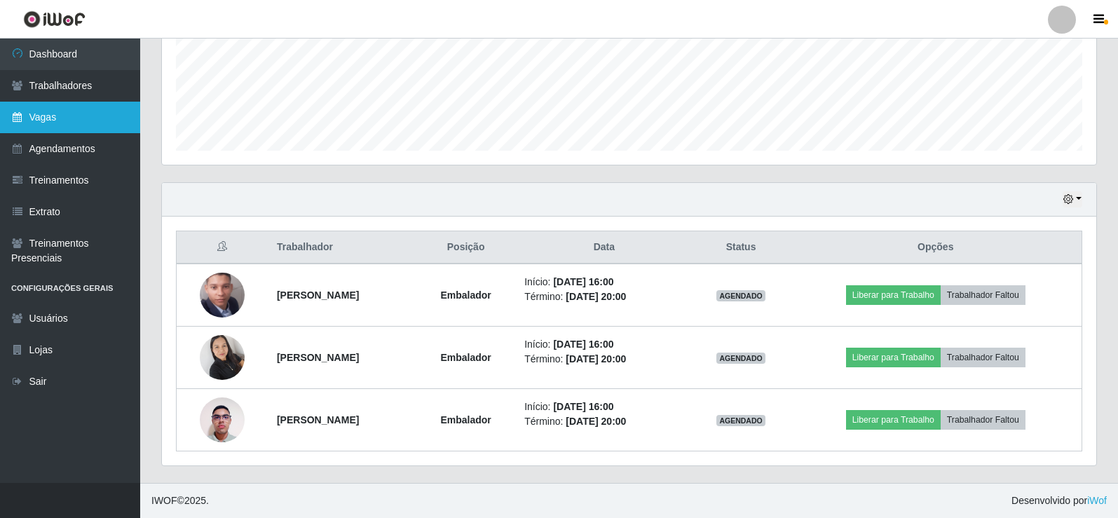
click at [66, 106] on link "Vagas" at bounding box center [70, 118] width 140 height 32
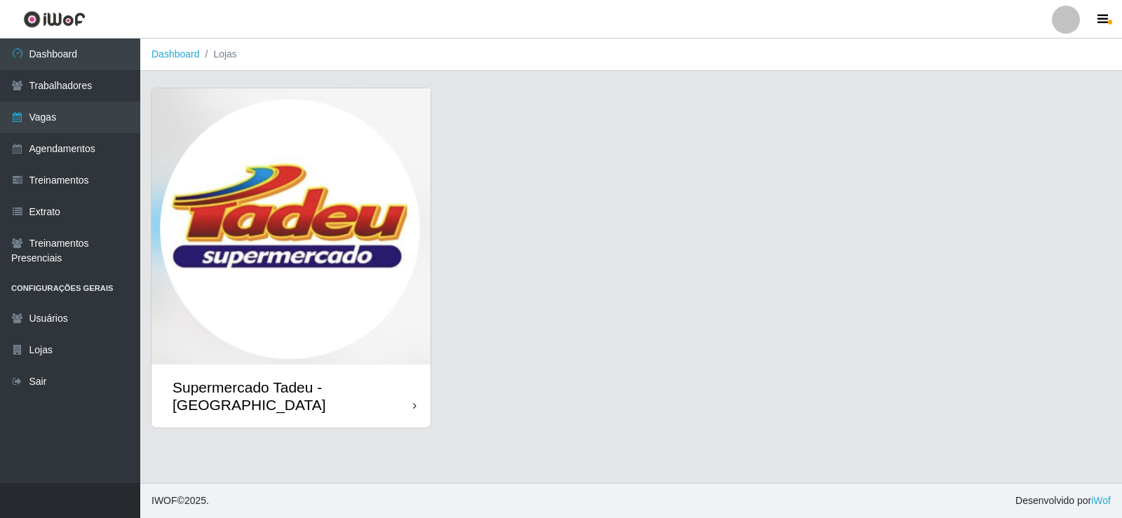
click at [314, 247] on img at bounding box center [290, 226] width 279 height 276
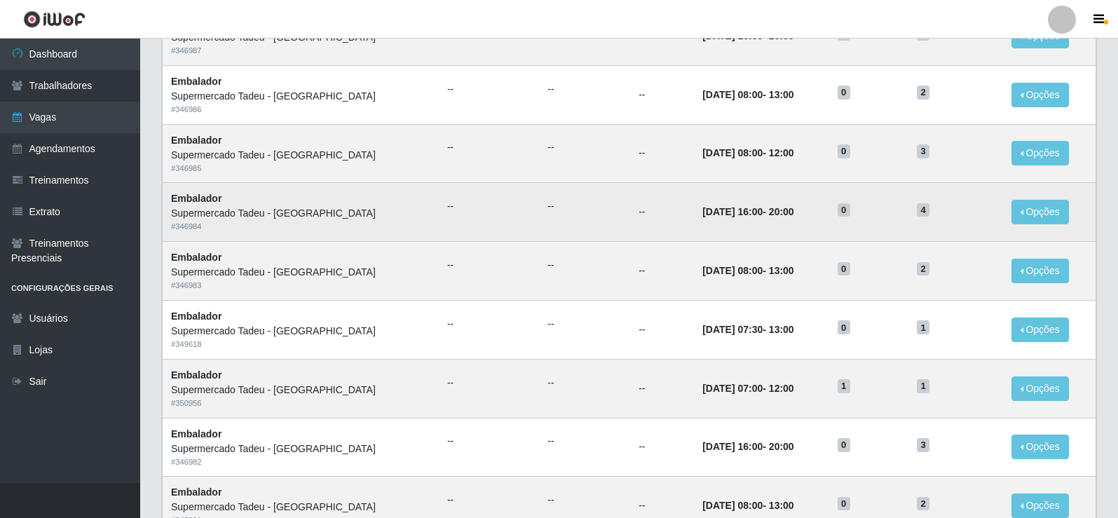
scroll to position [351, 0]
